Goal: Information Seeking & Learning: Learn about a topic

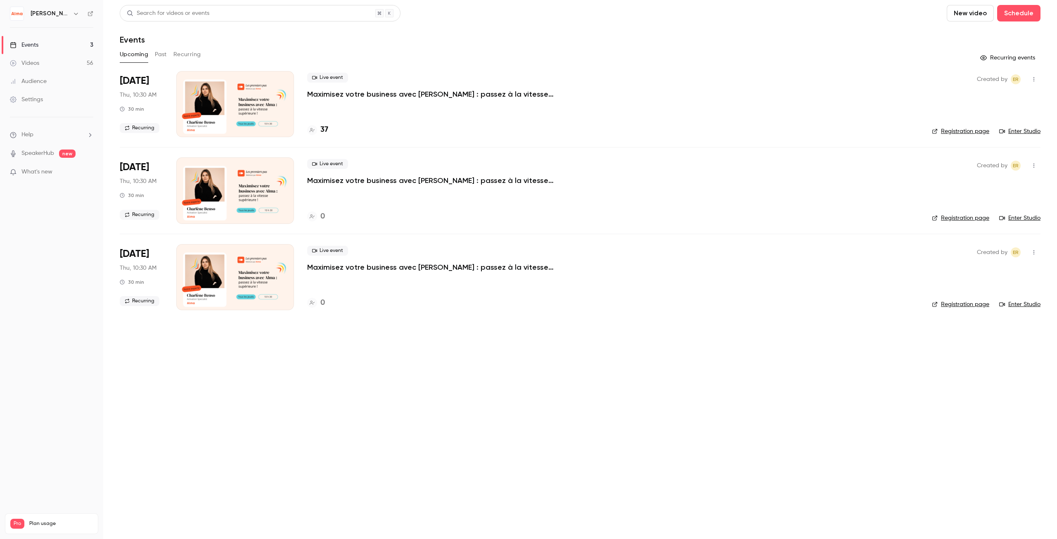
click at [162, 52] on button "Past" at bounding box center [161, 54] width 12 height 13
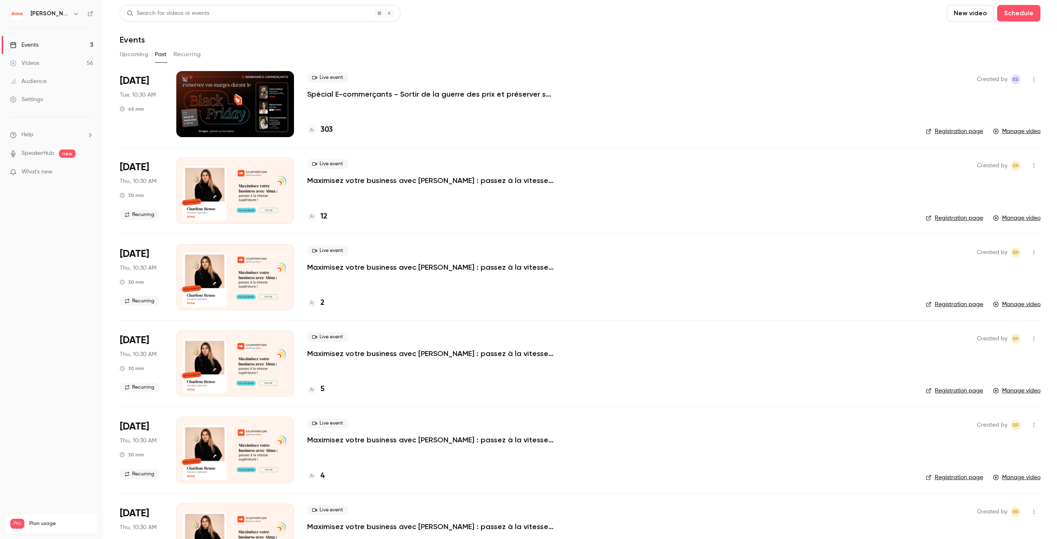
click at [431, 94] on p "Spécial E-commerçants - Sortir de la guerre des prix et préserver ses marges pe…" at bounding box center [431, 94] width 248 height 10
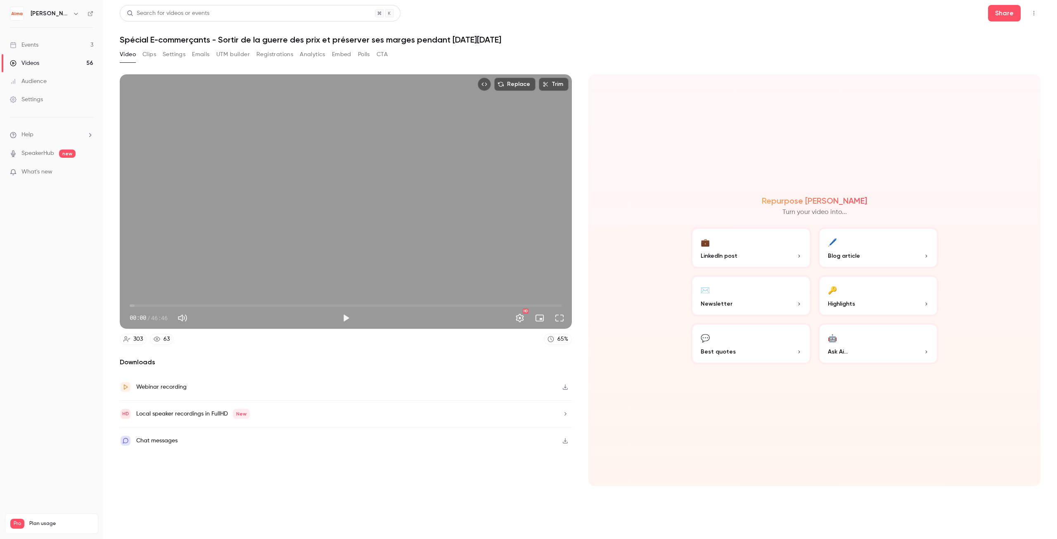
click at [272, 56] on button "Registrations" at bounding box center [274, 54] width 37 height 13
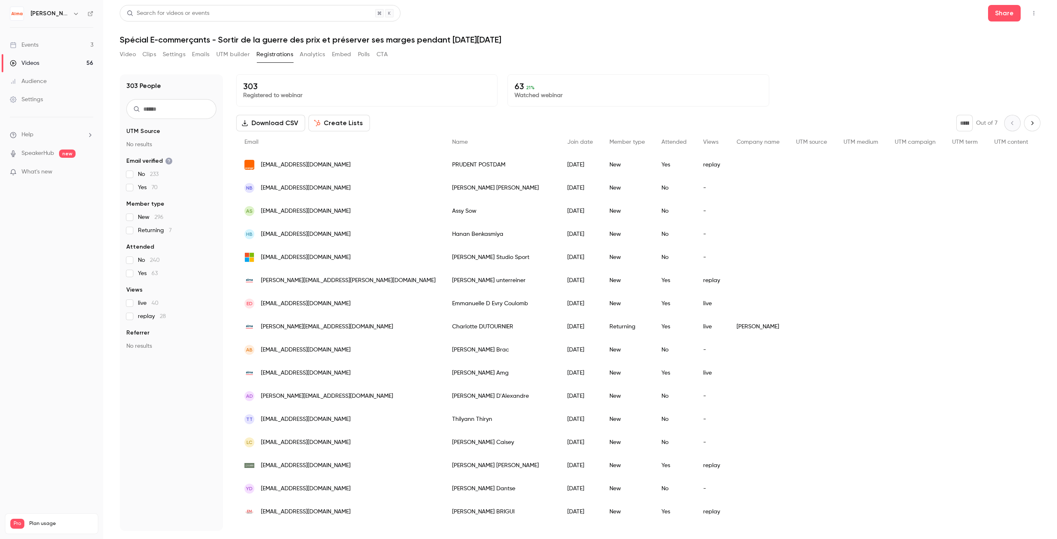
click at [1027, 125] on icon "Next page" at bounding box center [1031, 123] width 9 height 7
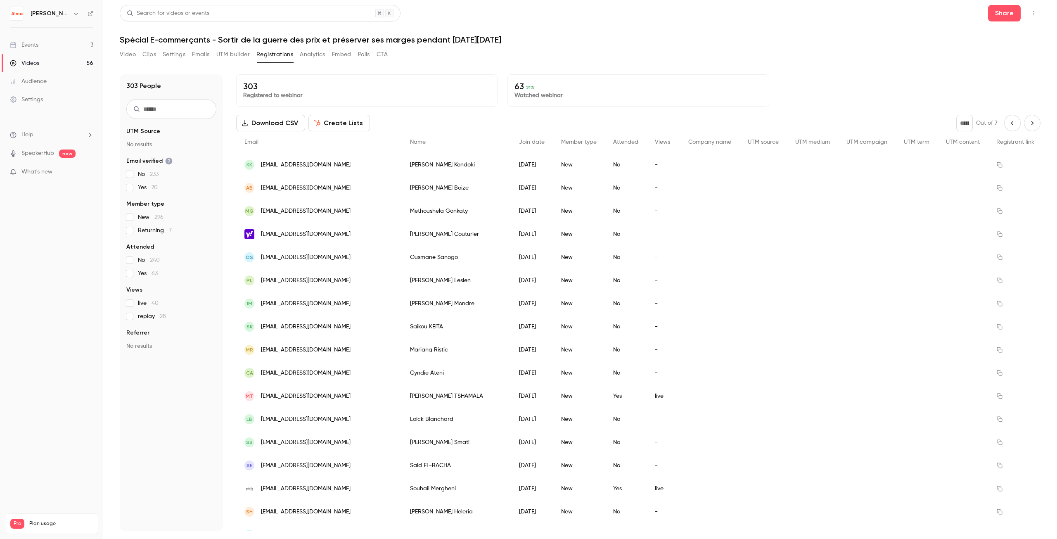
click at [1004, 124] on button "Previous page" at bounding box center [1012, 123] width 17 height 17
type input "*"
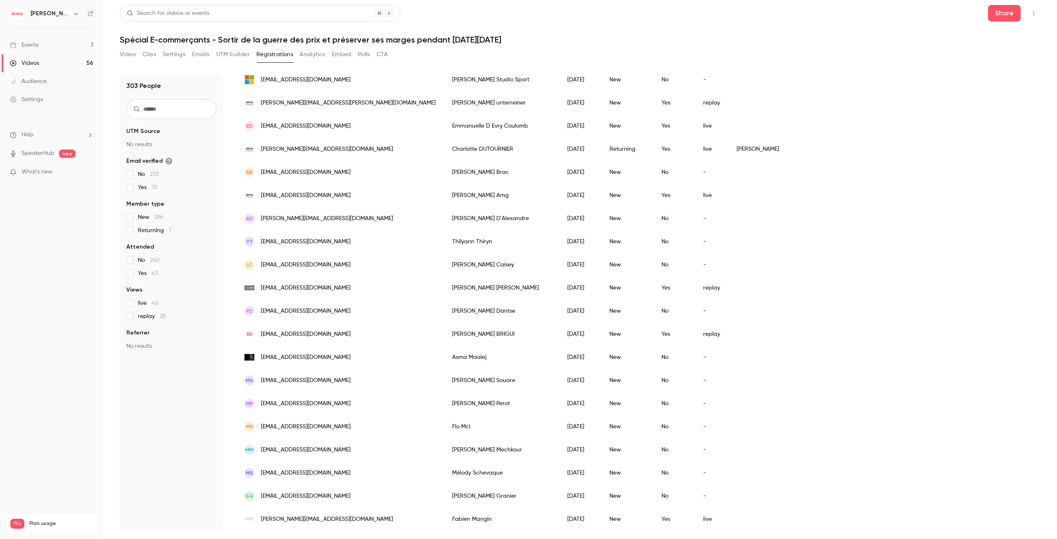
scroll to position [165, 0]
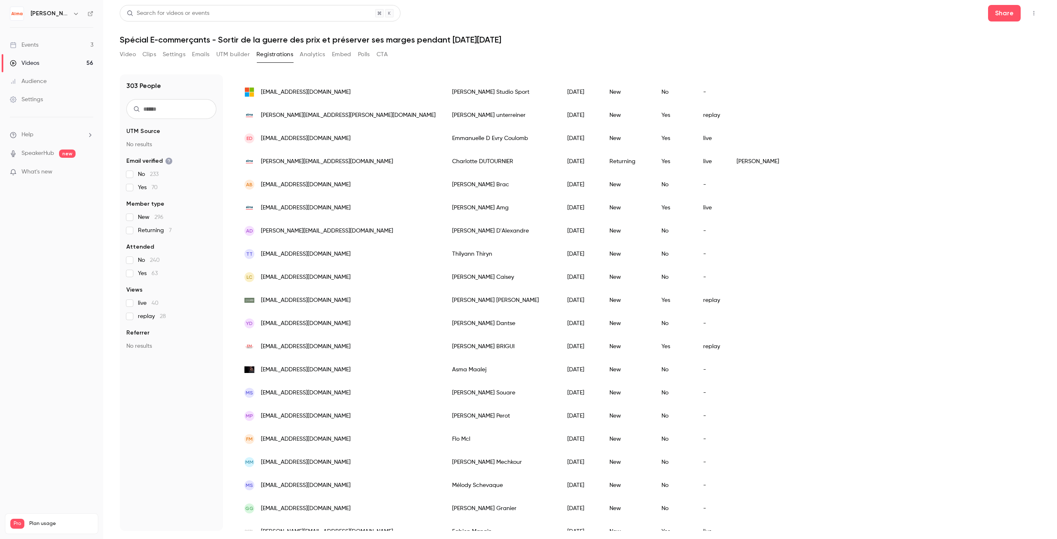
click at [322, 54] on button "Analytics" at bounding box center [313, 54] width 26 height 13
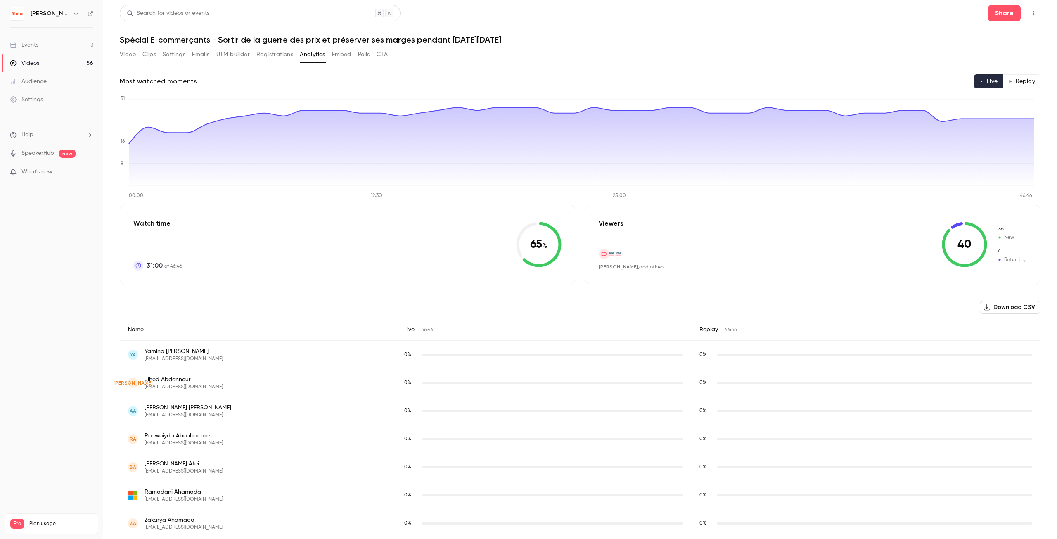
click at [338, 59] on button "Embed" at bounding box center [341, 54] width 19 height 13
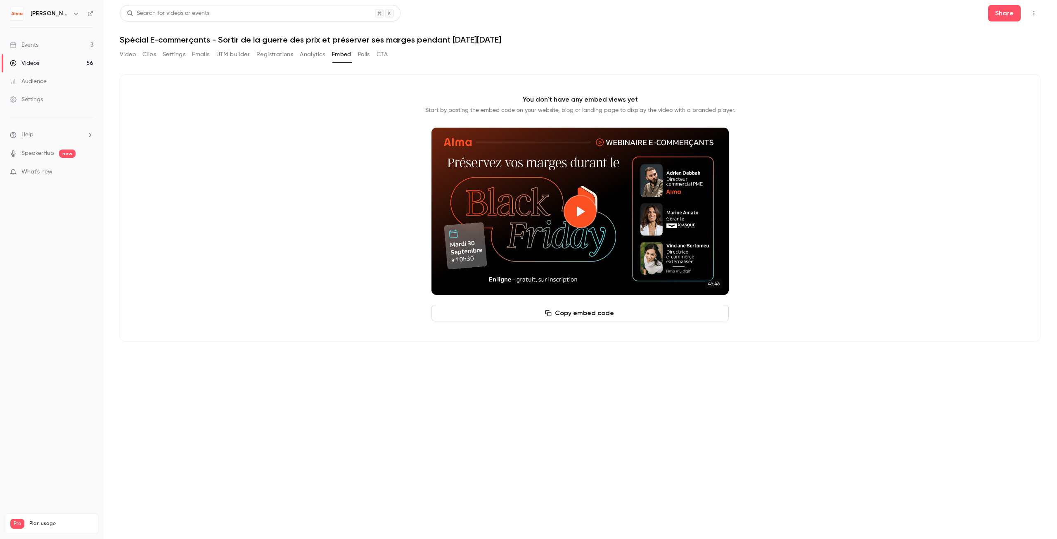
click at [275, 58] on button "Registrations" at bounding box center [274, 54] width 37 height 13
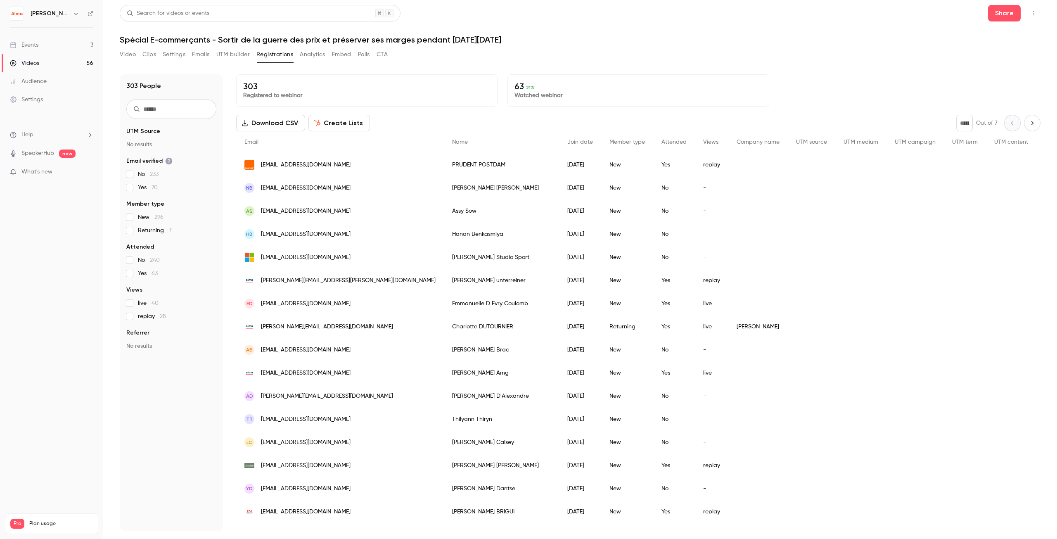
click at [362, 54] on button "Polls" at bounding box center [364, 54] width 12 height 13
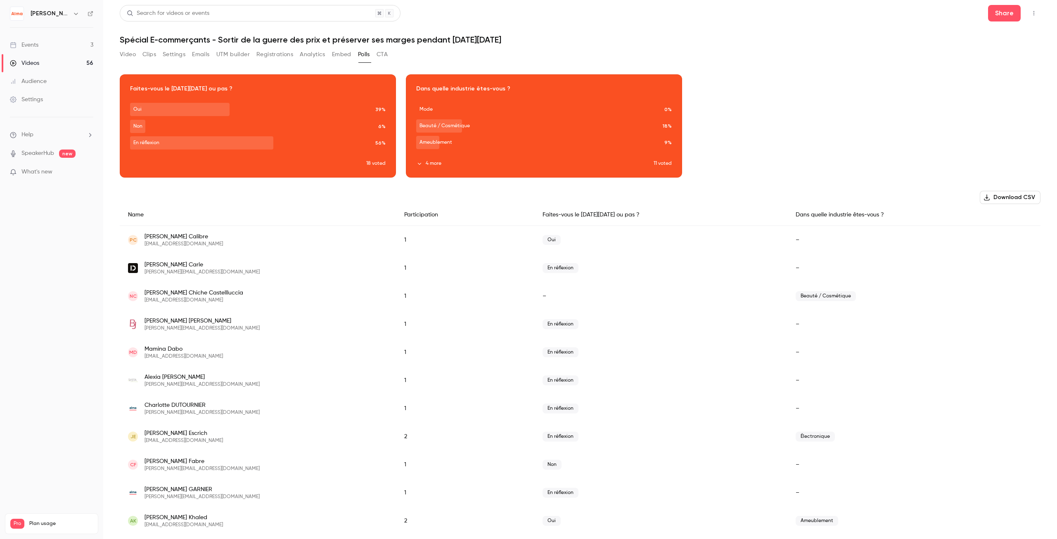
click at [274, 52] on button "Registrations" at bounding box center [274, 54] width 37 height 13
